Goal: Obtain resource: Download file/media

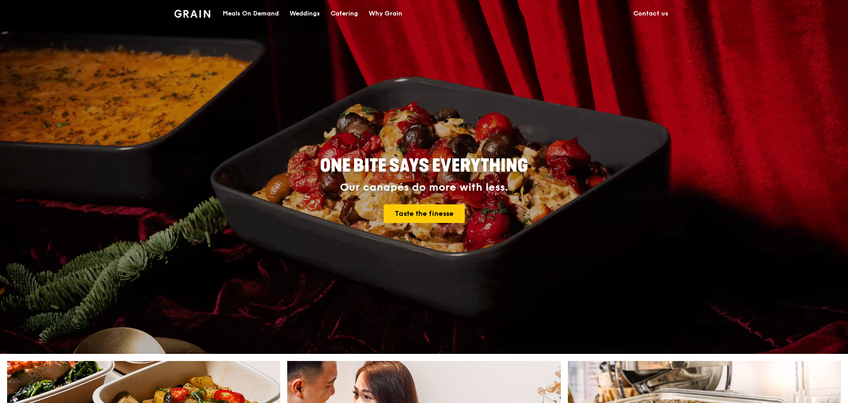
click at [335, 16] on div "Catering" at bounding box center [344, 13] width 27 height 27
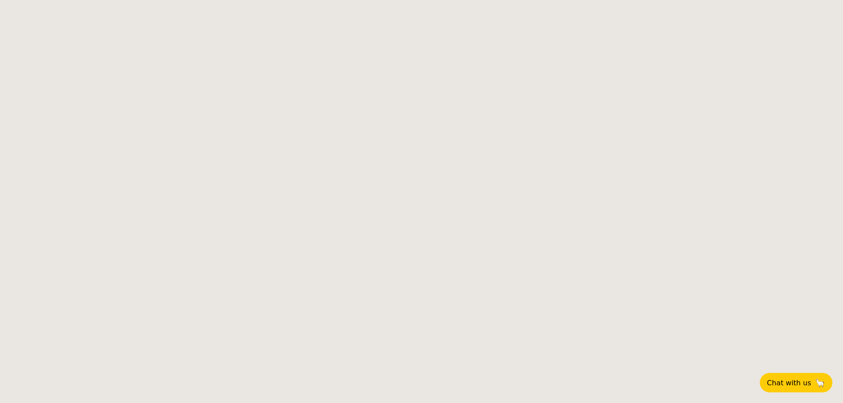
select select
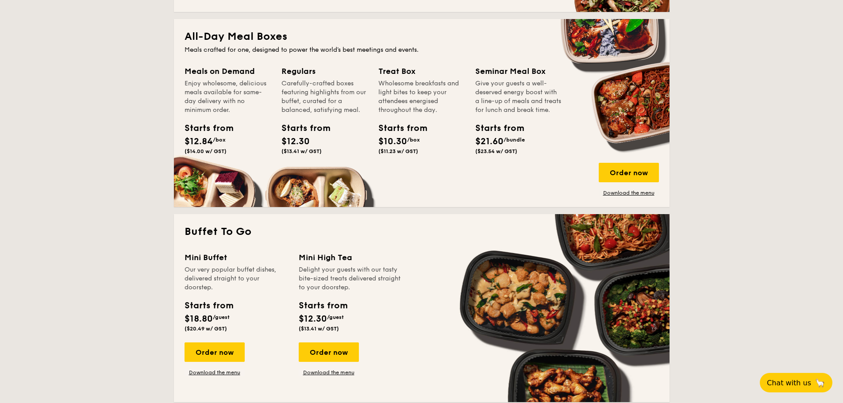
scroll to position [439, 0]
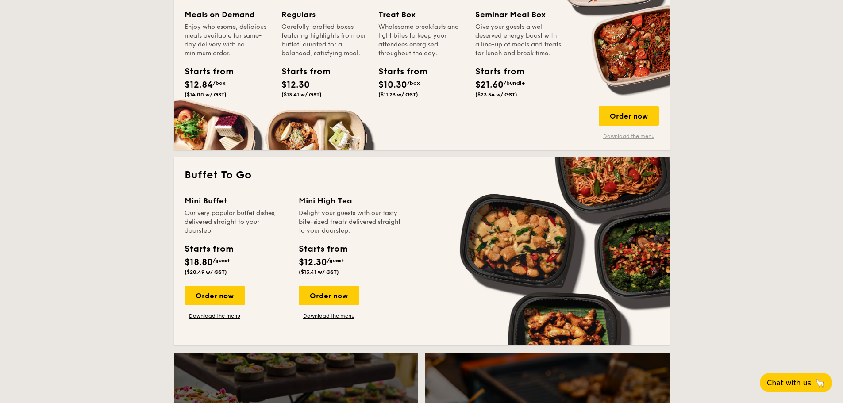
click at [634, 135] on link "Download the menu" at bounding box center [629, 136] width 60 height 7
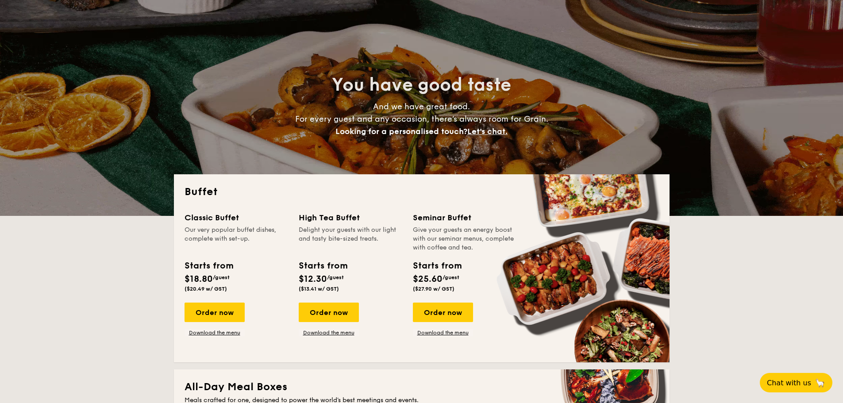
scroll to position [20, 0]
